Goal: Task Accomplishment & Management: Complete application form

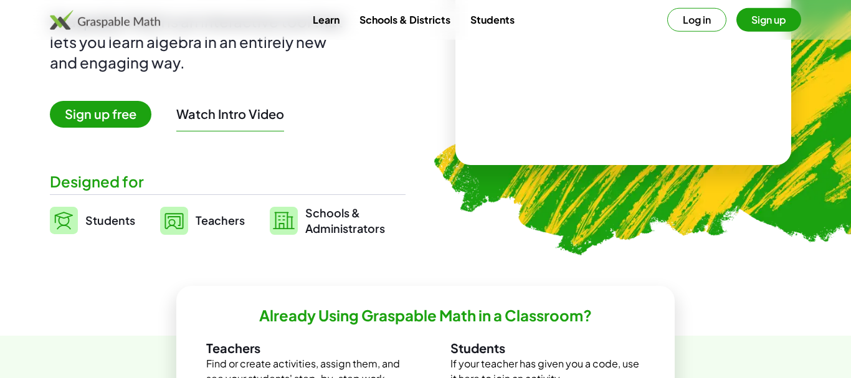
scroll to position [175, 0]
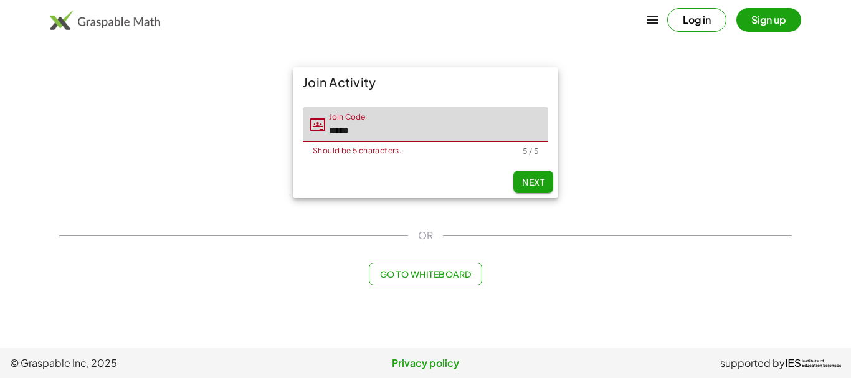
type input "*****"
